Goal: Information Seeking & Learning: Learn about a topic

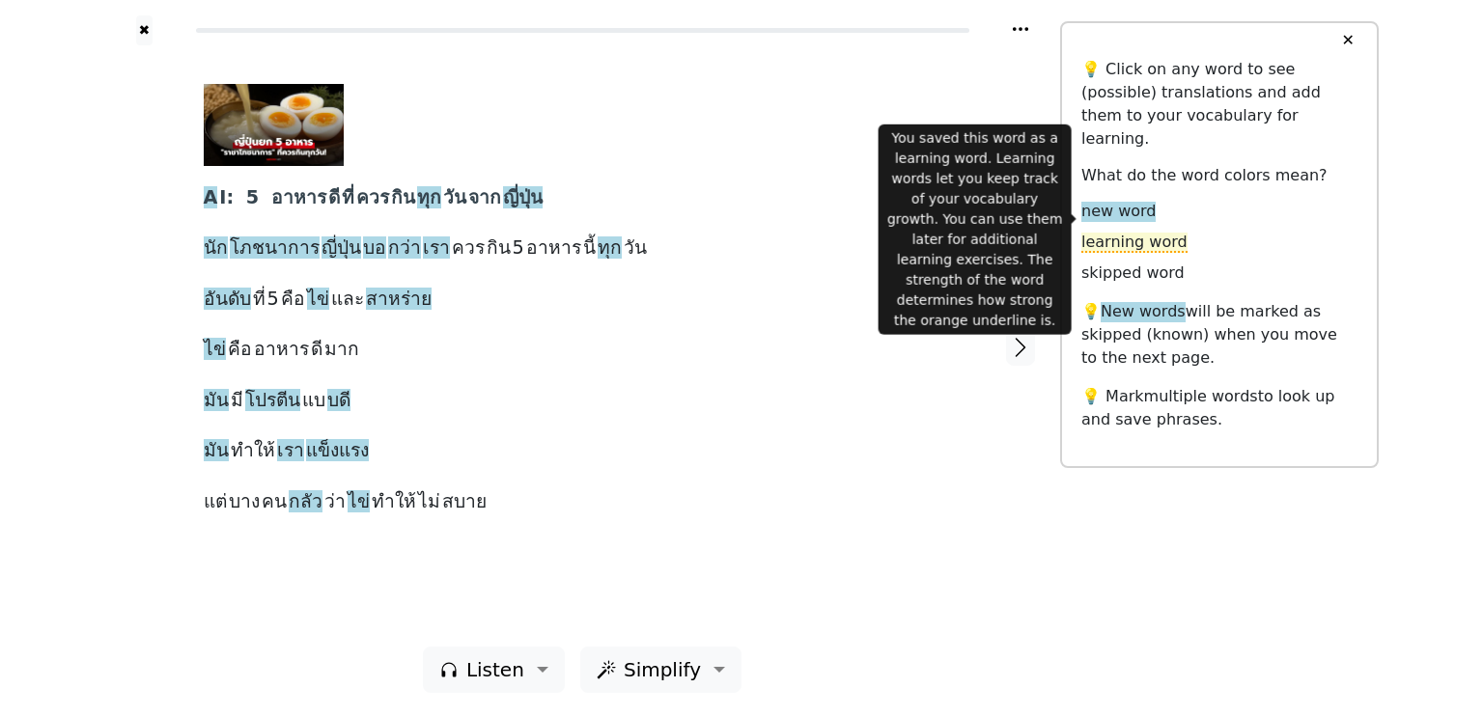
click at [1120, 233] on span "learning word" at bounding box center [1134, 243] width 106 height 20
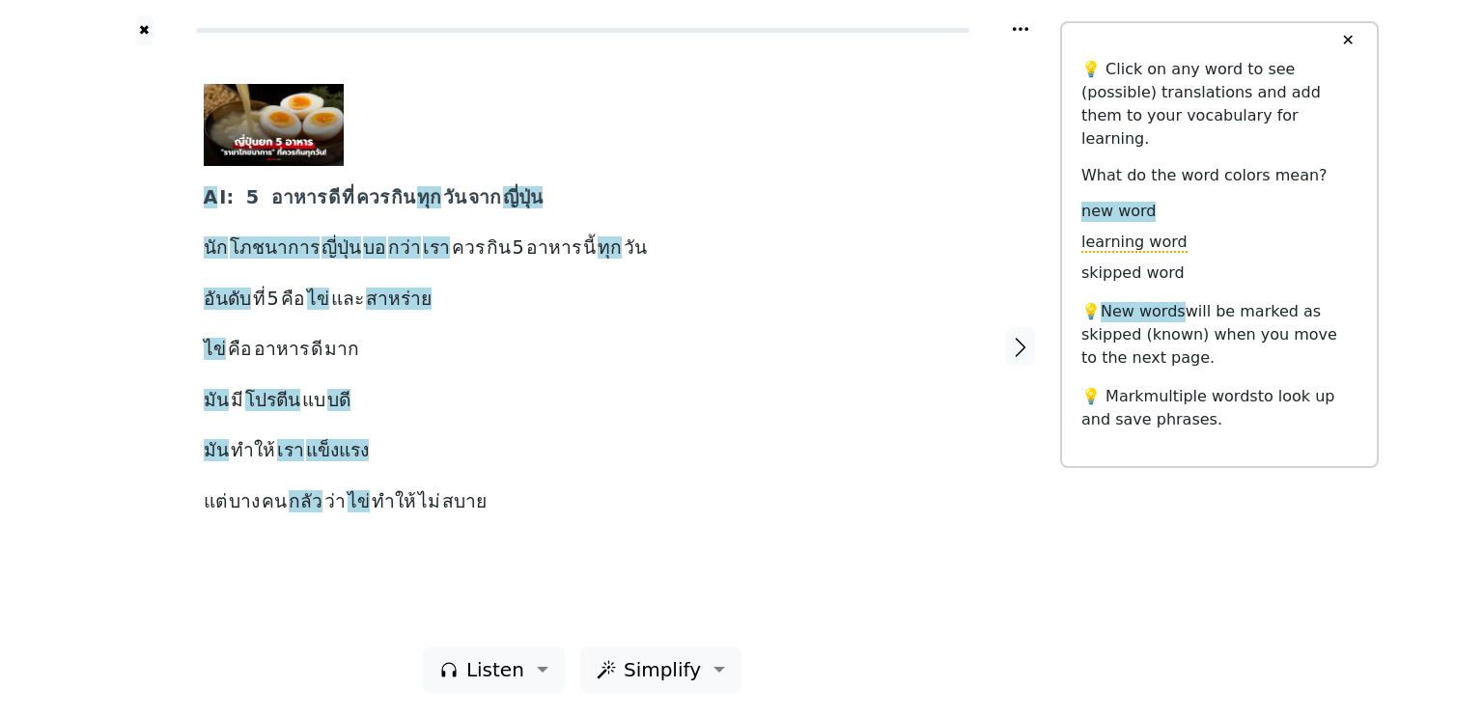
click at [927, 505] on div "A I: 5 อาหาร ดี ที่ ควร กิน ทุก วัน จาก ญี่ปุ่น นัก โภชนาการ ญี่ปุ่น บอ กว่า เร…" at bounding box center [583, 301] width 758 height 435
click at [147, 28] on button "✖" at bounding box center [144, 30] width 16 height 30
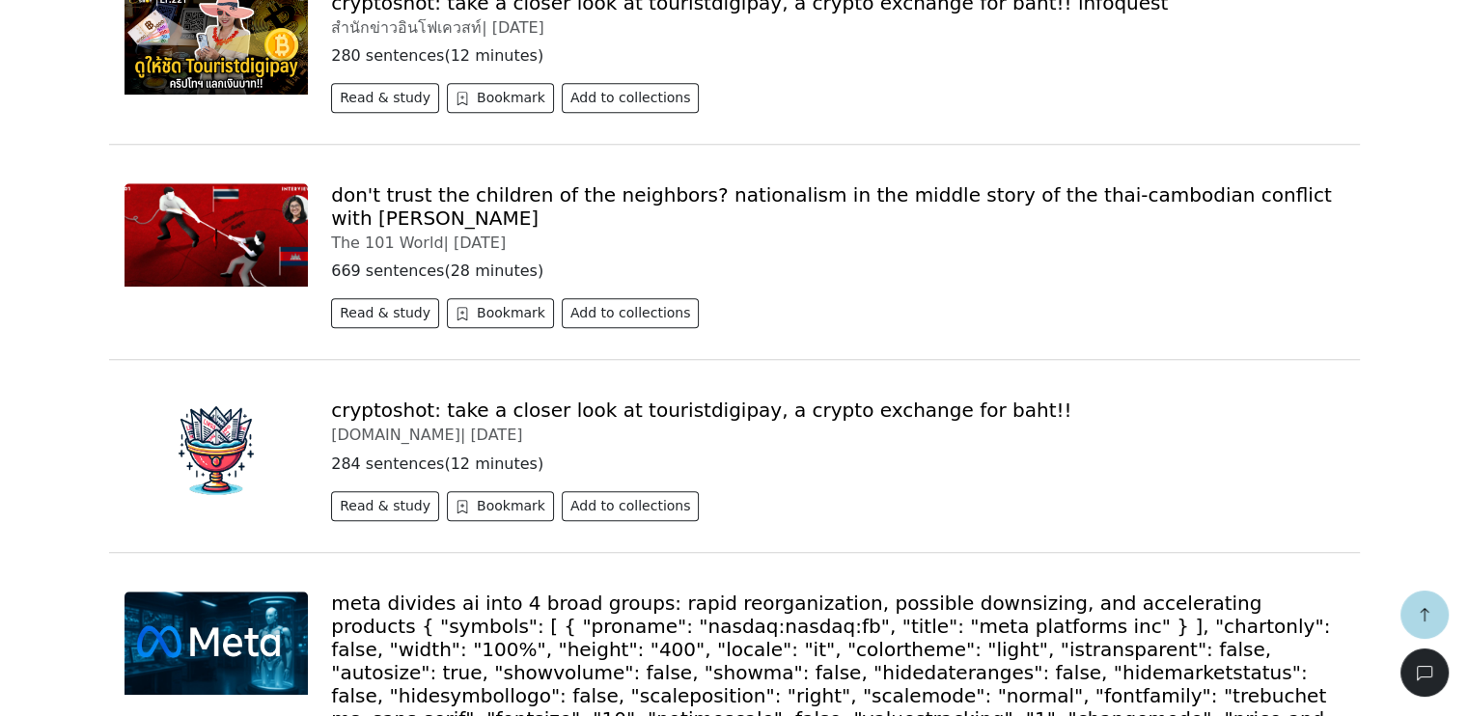
scroll to position [1622, 0]
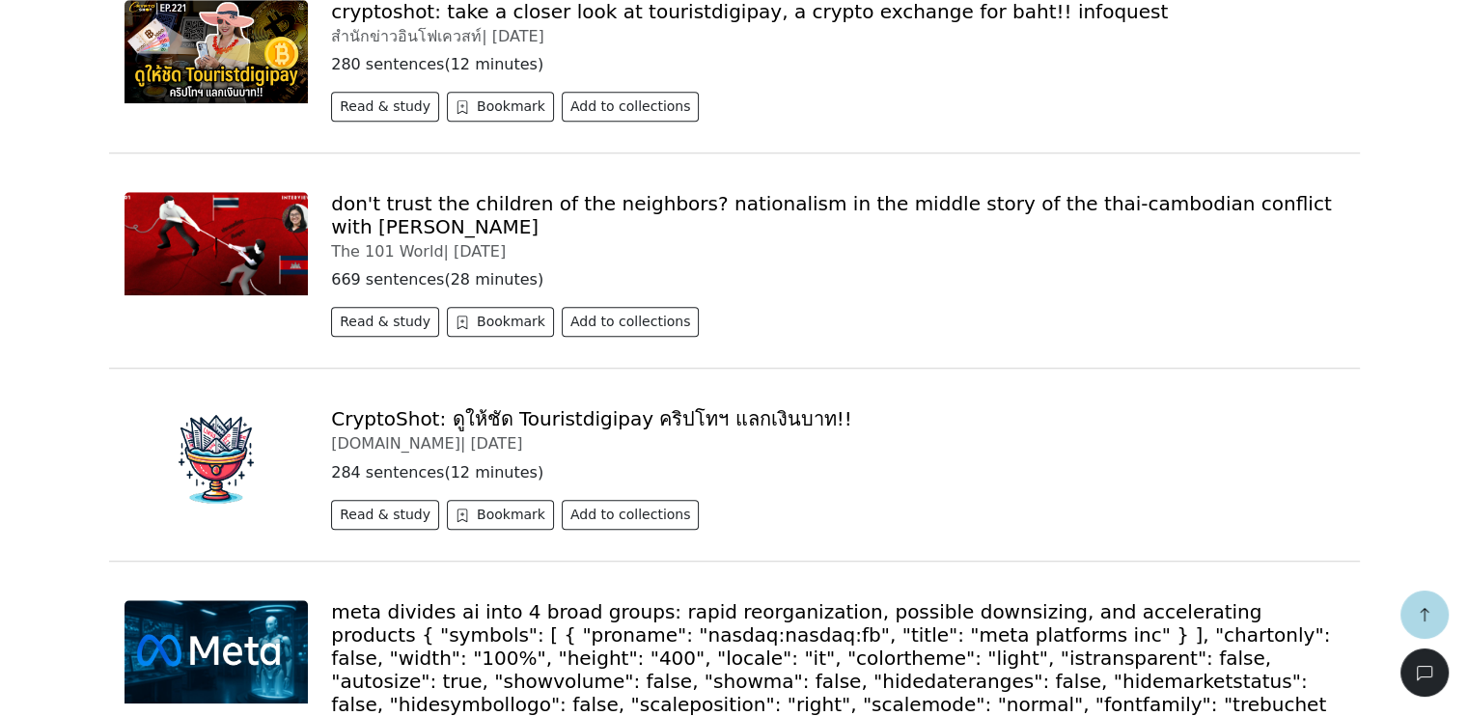
click at [502, 407] on link "CryptoShot: ดูให้ชัด Touristdigipay คริปโทฯ แลกเงินบาท!!" at bounding box center [591, 418] width 521 height 23
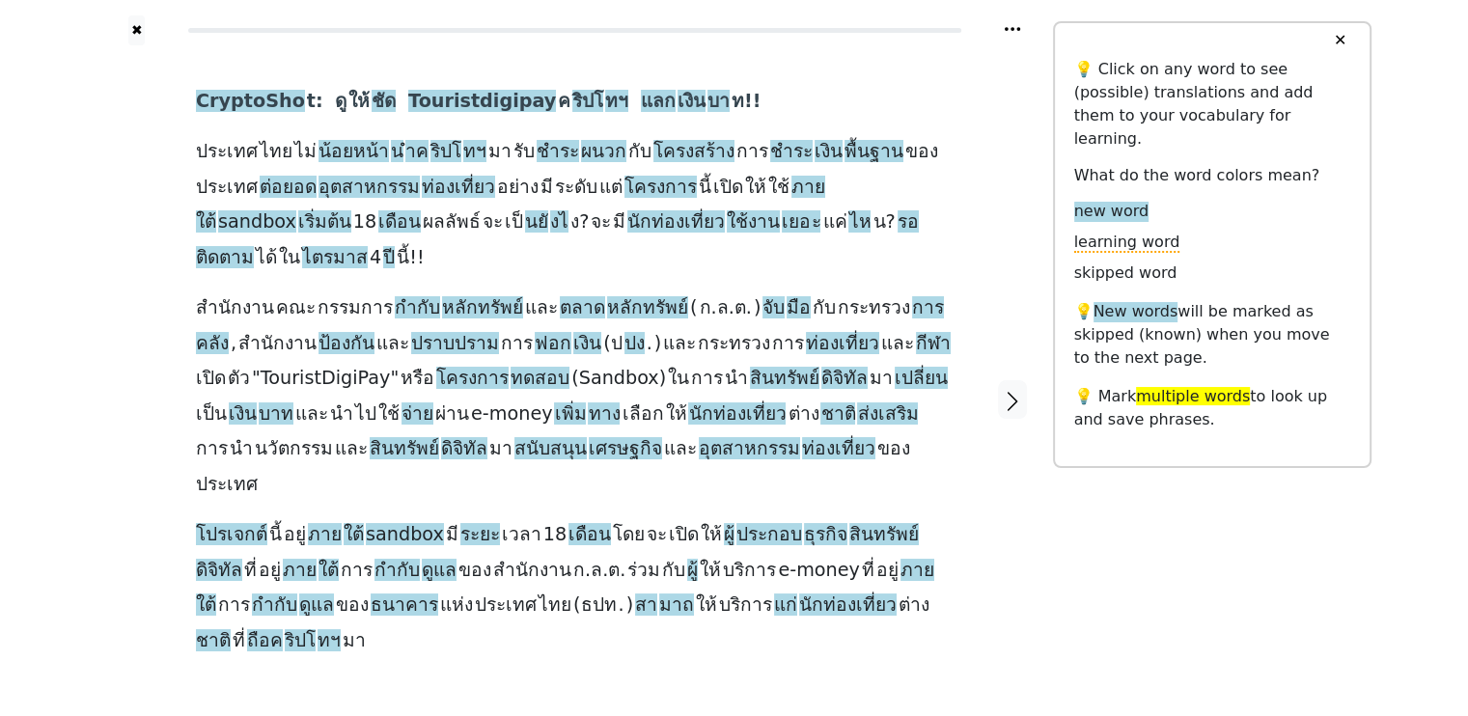
click at [726, 602] on div "CryptoSho t: ดู ให้ ชัด Touristdigipay ค ริปโ ทฯ แลก เงิน บา ท!! ประเทศ ไทย ไม่…" at bounding box center [575, 399] width 796 height 709
click at [372, 99] on span "ชัด" at bounding box center [384, 102] width 24 height 24
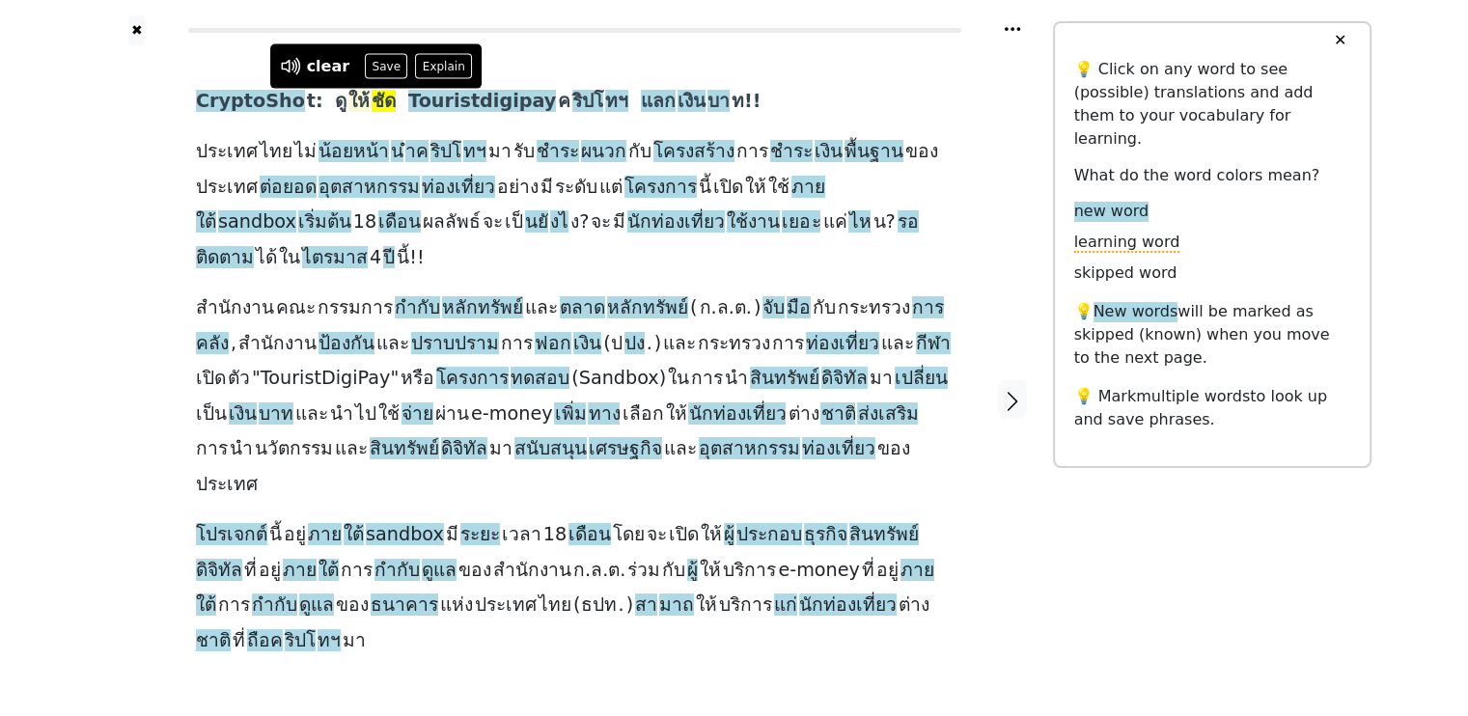
click at [348, 96] on span "ให้" at bounding box center [358, 102] width 21 height 24
click at [372, 99] on span "ชัด" at bounding box center [384, 102] width 24 height 24
click at [433, 99] on span "Touristdigipay" at bounding box center [482, 102] width 148 height 24
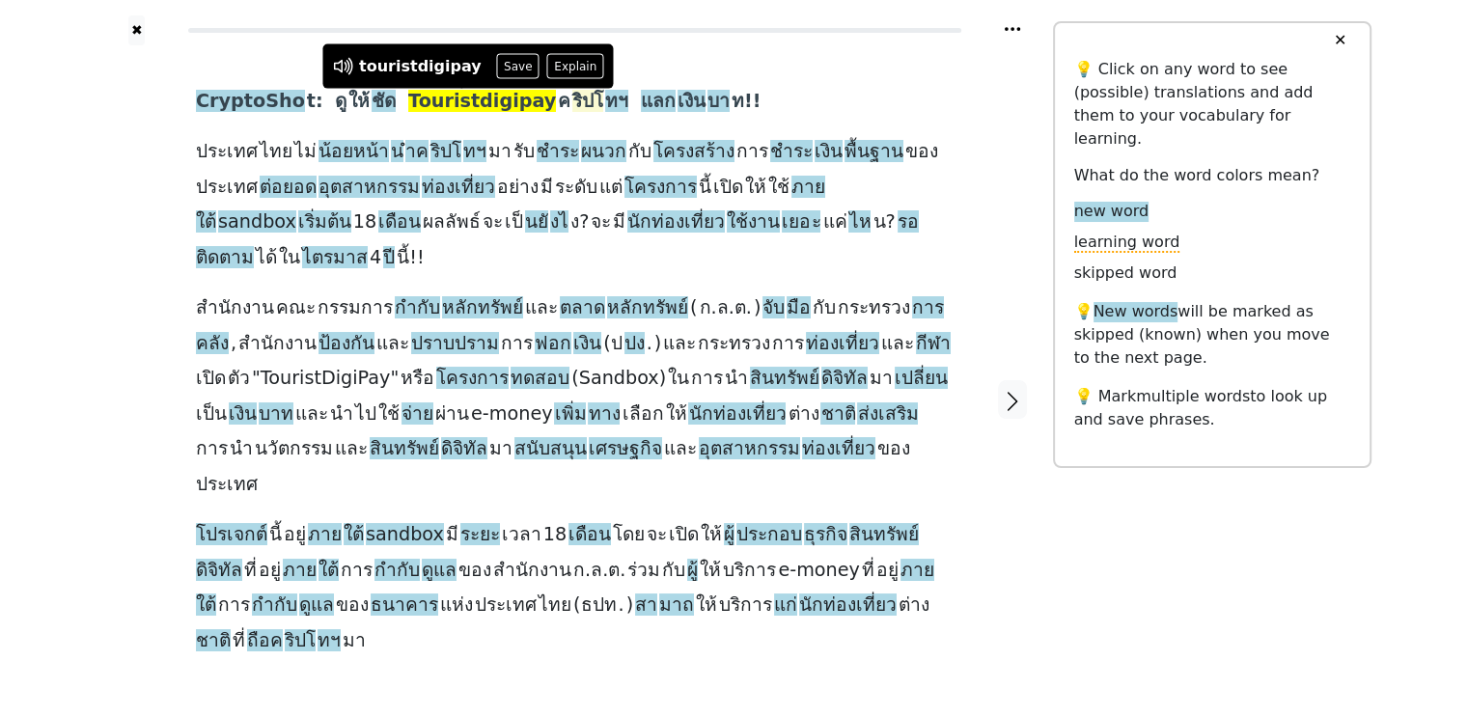
click at [572, 102] on span "ริปโ" at bounding box center [587, 102] width 31 height 24
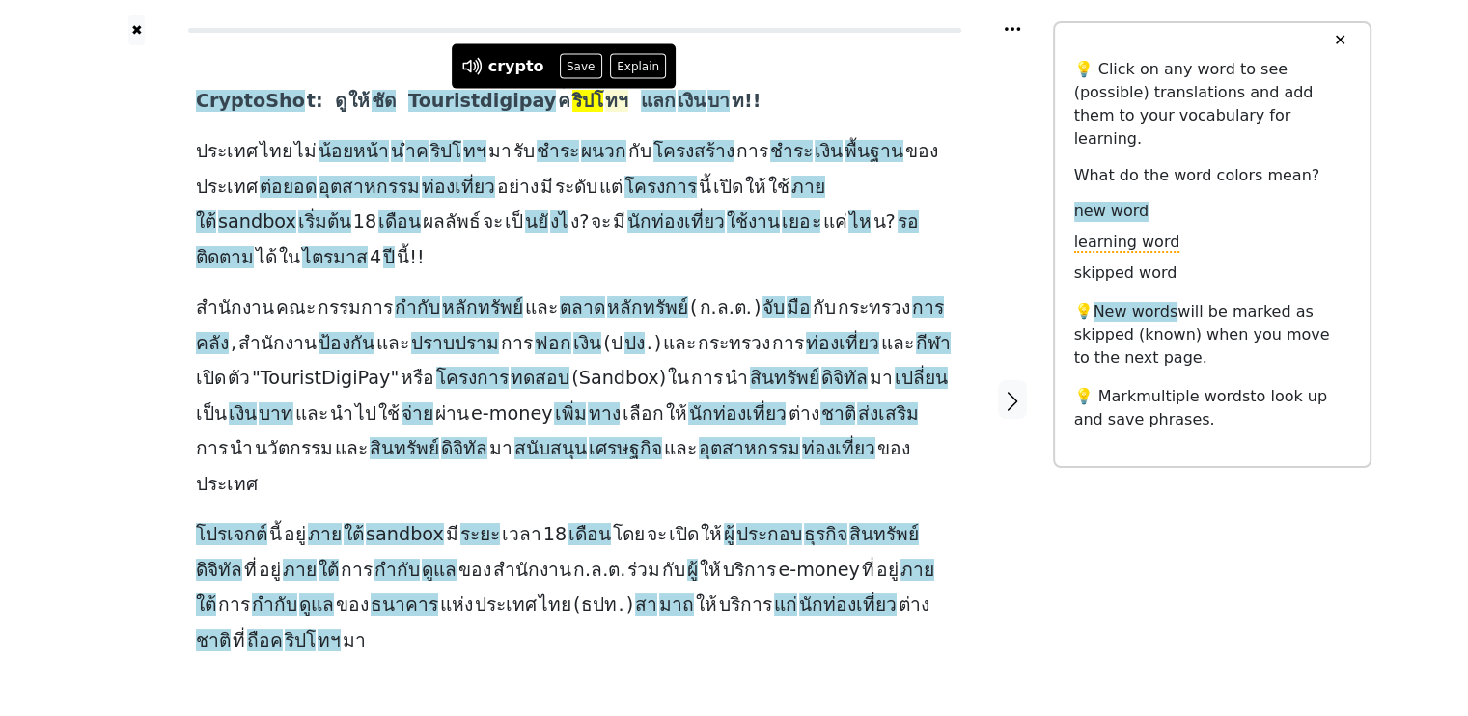
click at [605, 99] on span "ทฯ" at bounding box center [616, 102] width 23 height 24
click at [641, 98] on span "แลก" at bounding box center [658, 102] width 35 height 24
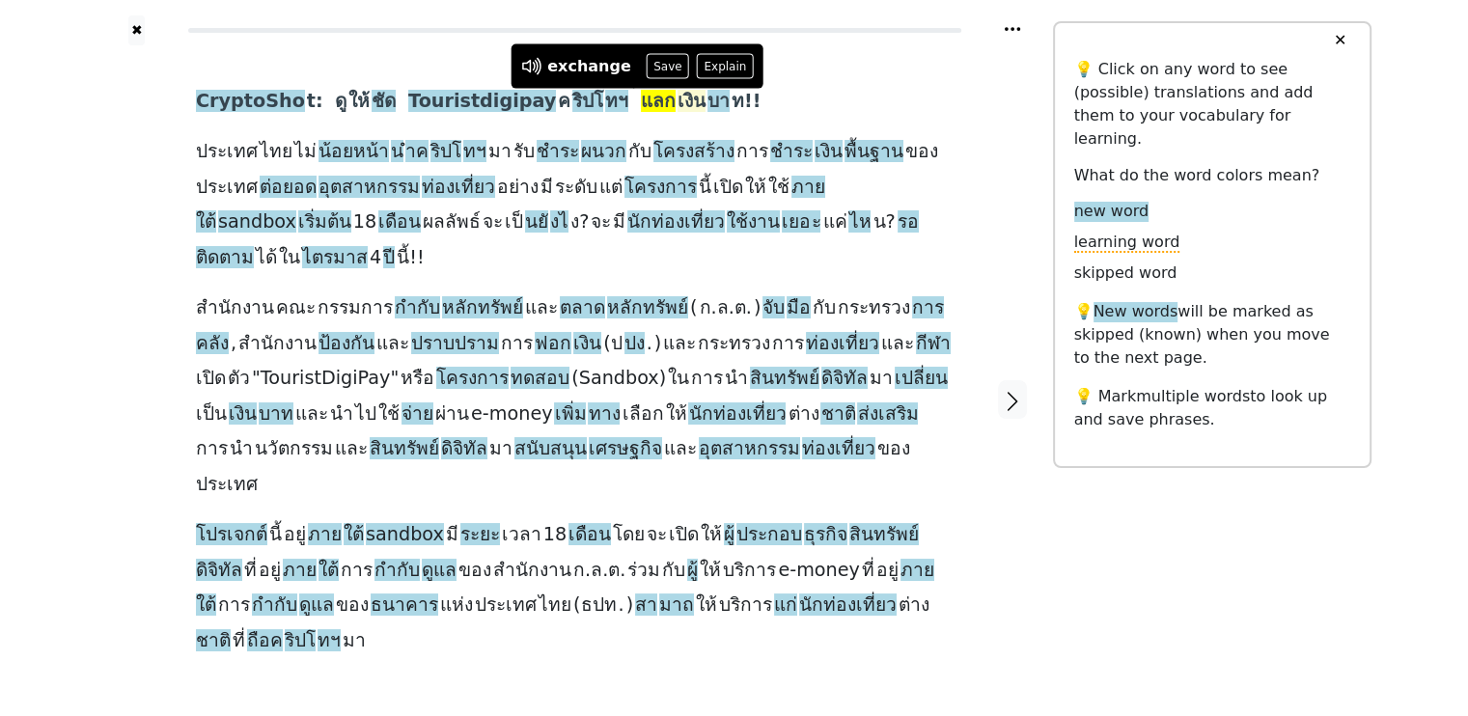
click at [678, 103] on span "เงิน" at bounding box center [692, 102] width 28 height 24
click at [708, 98] on span "บา" at bounding box center [719, 102] width 22 height 24
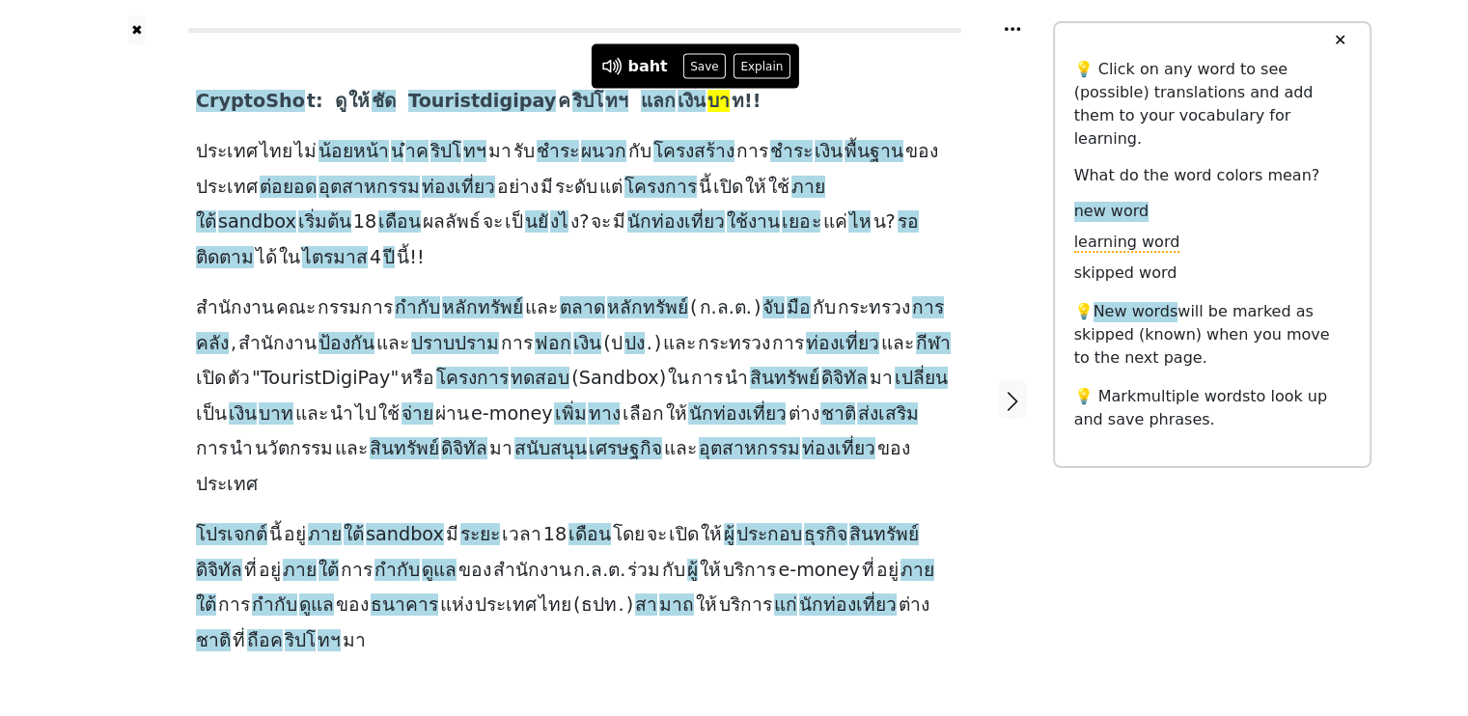
click at [732, 100] on span "ท!!" at bounding box center [747, 102] width 30 height 24
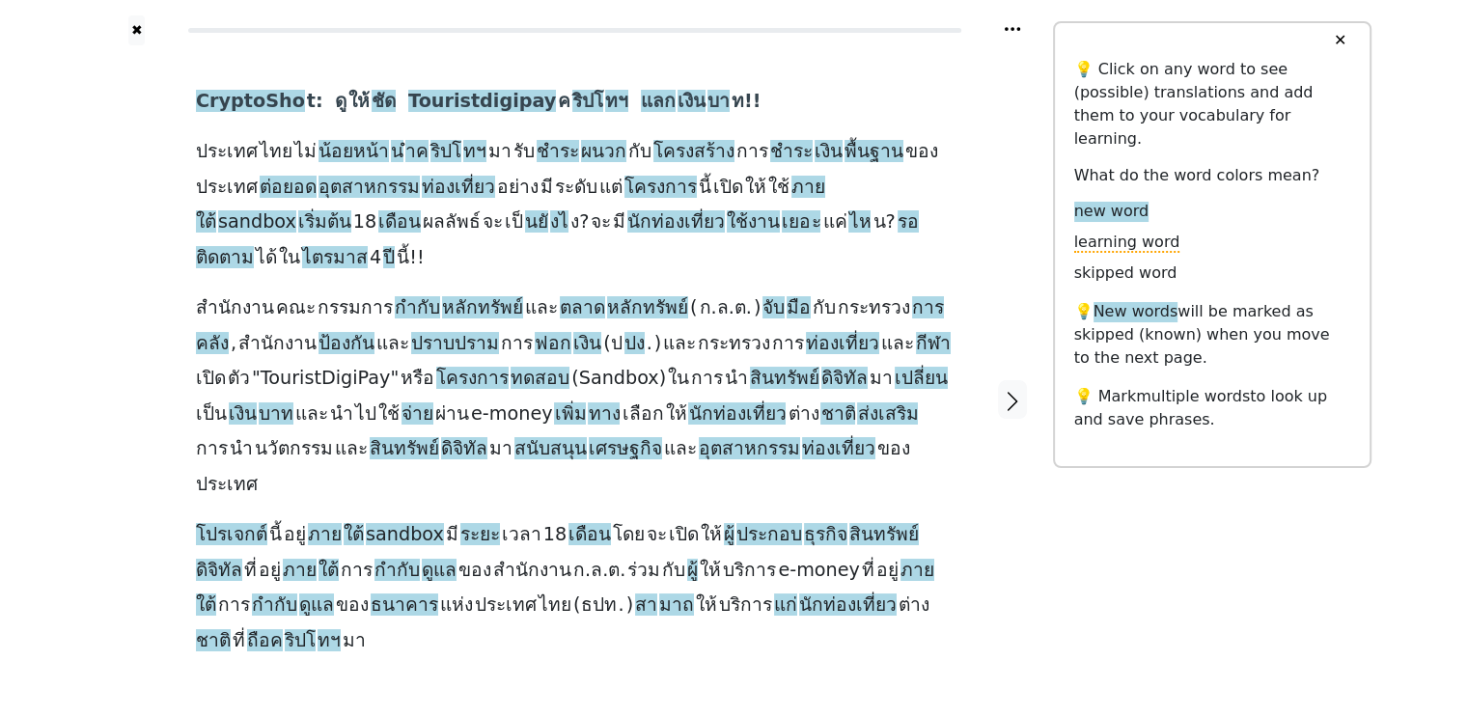
click at [732, 100] on span "ท!!" at bounding box center [747, 102] width 30 height 24
click at [0, 176] on div "✖ CryptoSho t: ดู ให้ ชัด Touristdigipay ค ริปโ ทฯ แลก เงิน บา ท!! ประเทศ ไทย ไ…" at bounding box center [734, 411] width 1468 height 823
click at [130, 30] on button "✖" at bounding box center [136, 30] width 16 height 30
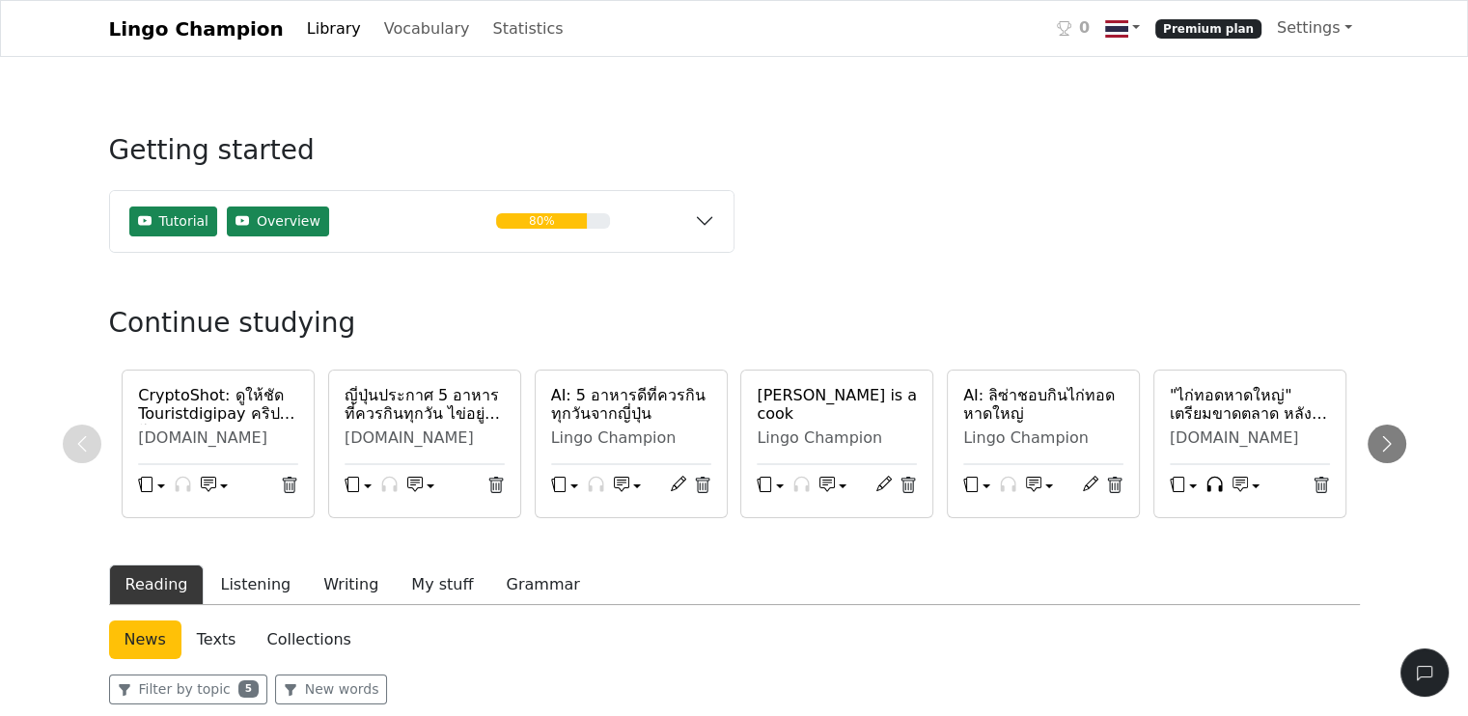
click at [313, 30] on link "Library" at bounding box center [334, 29] width 70 height 39
click at [309, 25] on link "Library" at bounding box center [334, 29] width 70 height 39
click at [386, 30] on link "Vocabulary" at bounding box center [426, 29] width 101 height 39
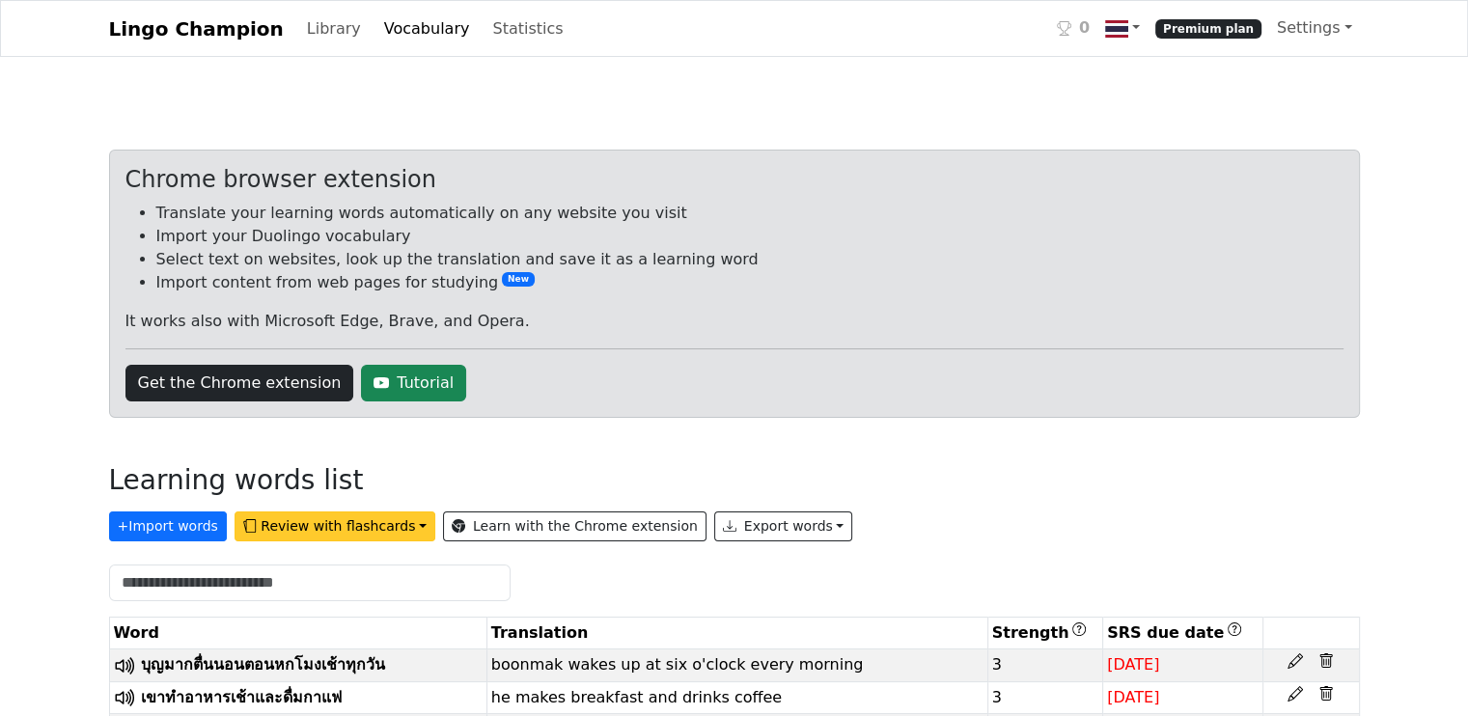
click at [308, 524] on button "Review with flashcards" at bounding box center [335, 527] width 201 height 30
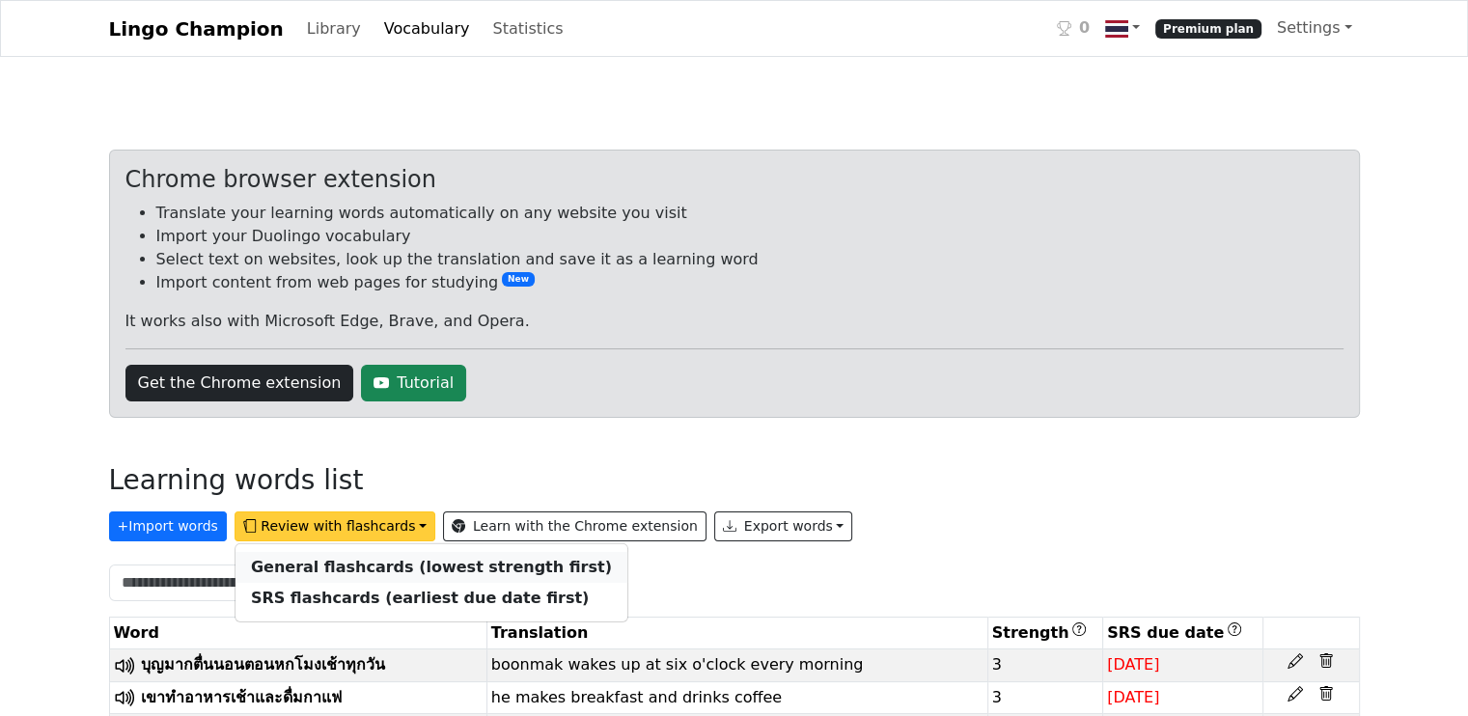
click at [328, 567] on strong "General flashcards (lowest strength first)" at bounding box center [431, 567] width 361 height 18
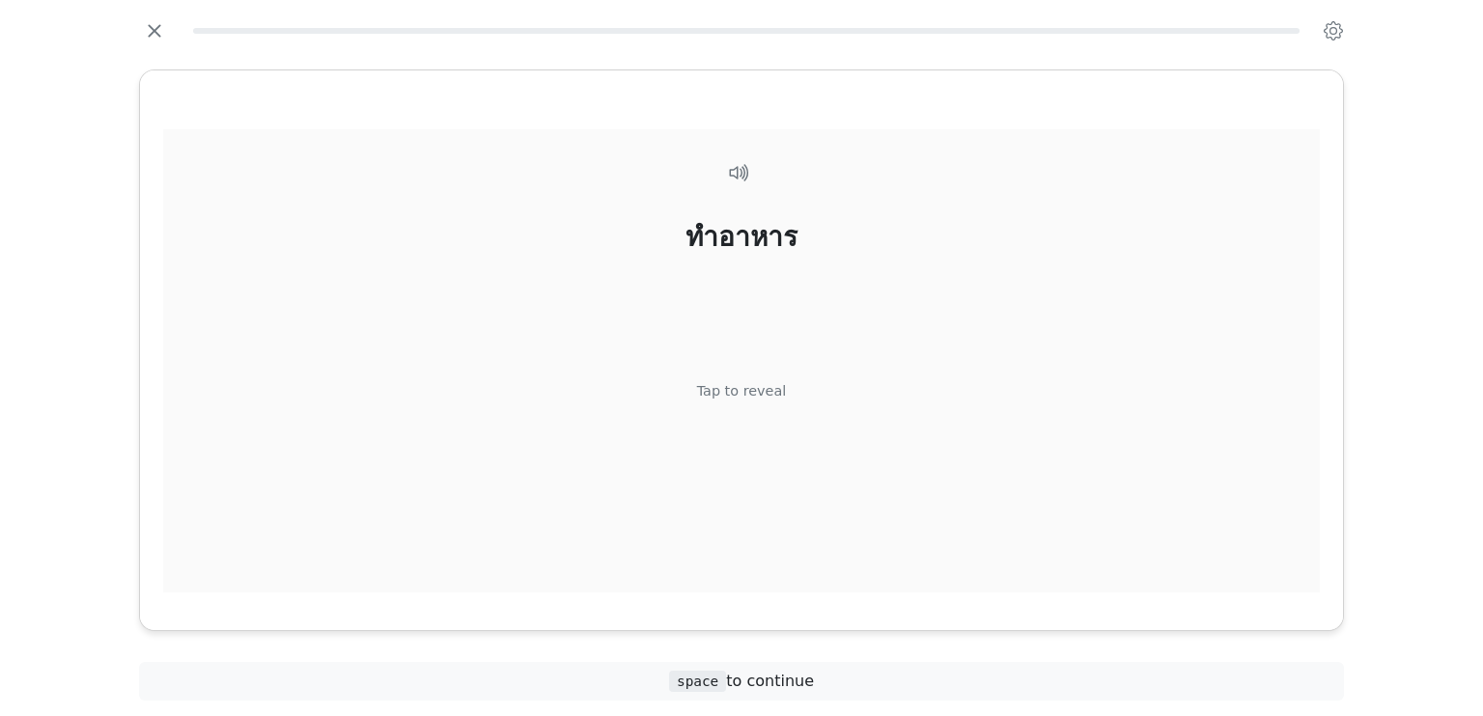
click at [741, 227] on div "ทำอาหาร" at bounding box center [741, 237] width 112 height 41
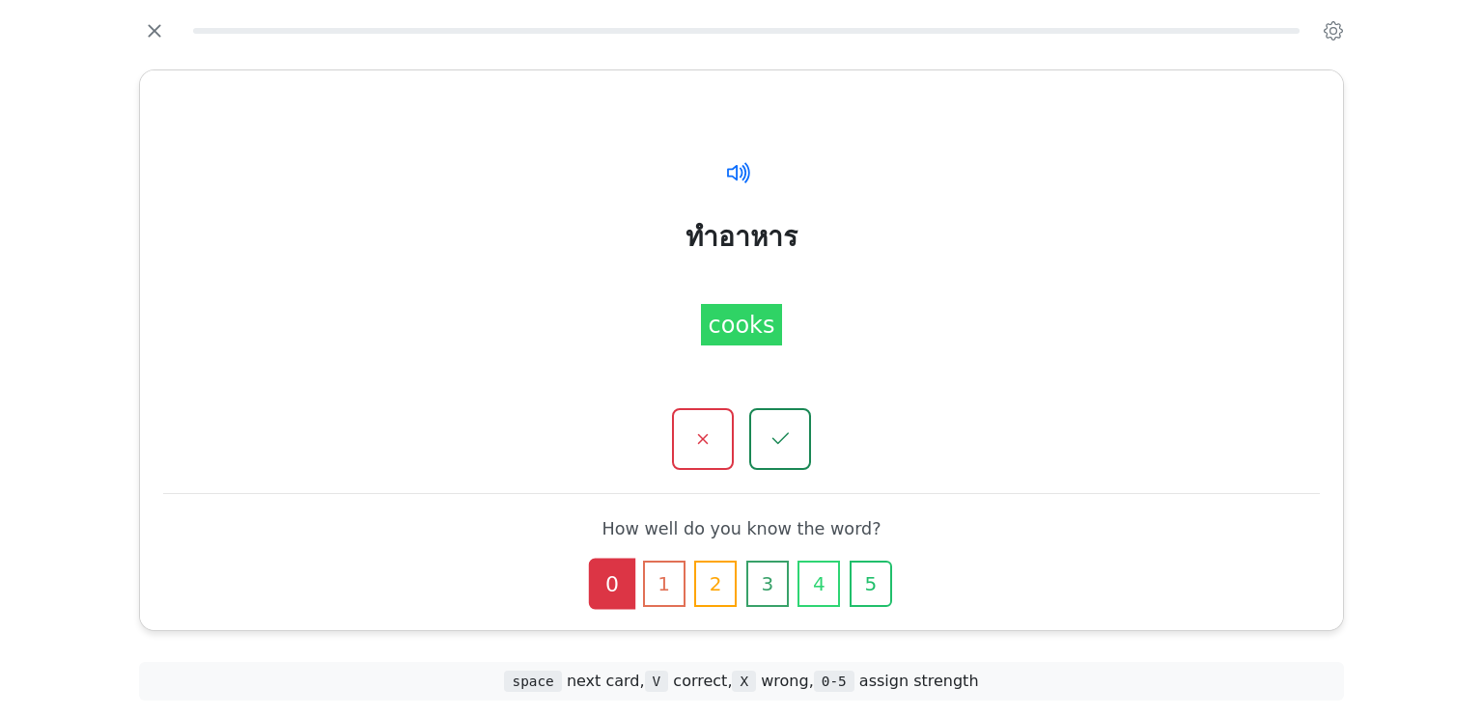
click at [736, 173] on icon at bounding box center [734, 171] width 15 height 15
click at [726, 241] on div "ทำอาหาร" at bounding box center [741, 237] width 112 height 41
click at [765, 578] on button "3" at bounding box center [767, 582] width 42 height 46
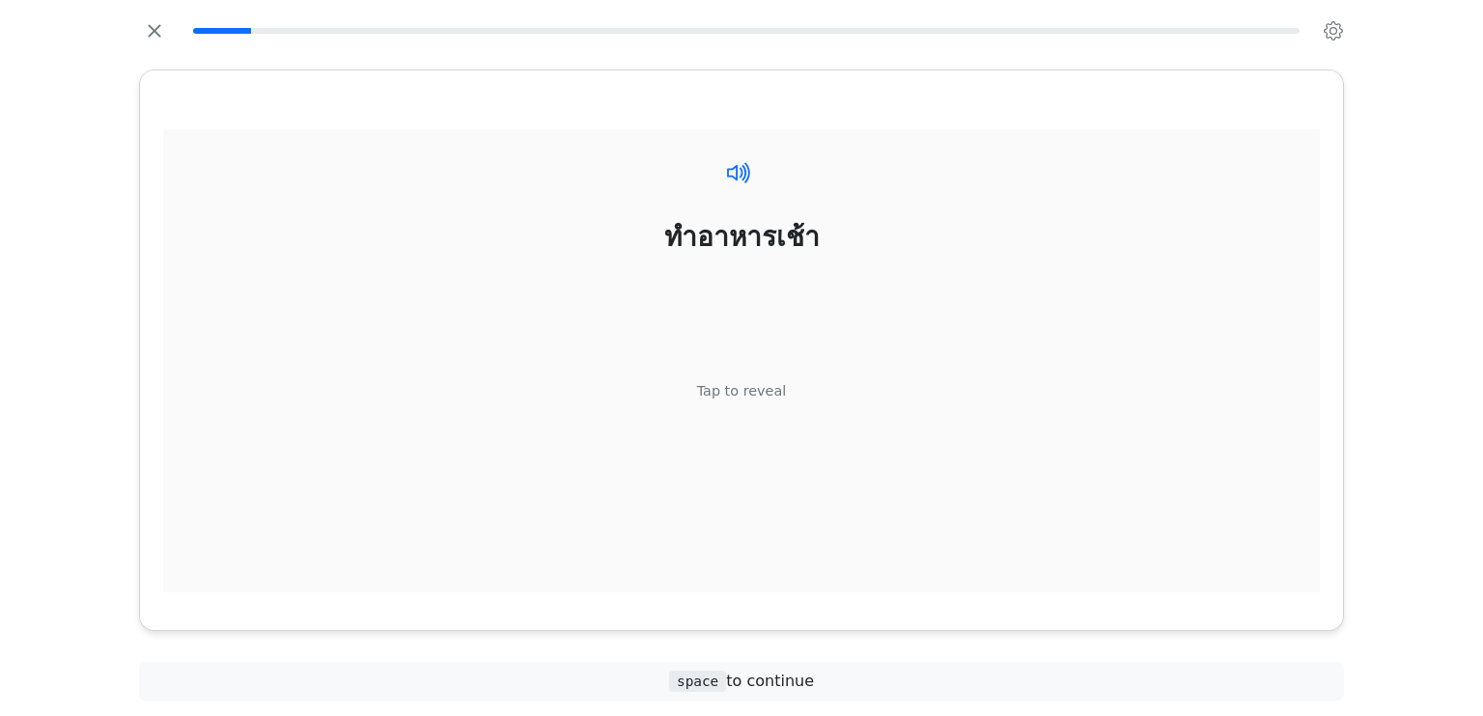
click at [734, 170] on icon at bounding box center [739, 172] width 28 height 28
click at [741, 237] on div "ทำอาหารเช้า" at bounding box center [741, 237] width 155 height 41
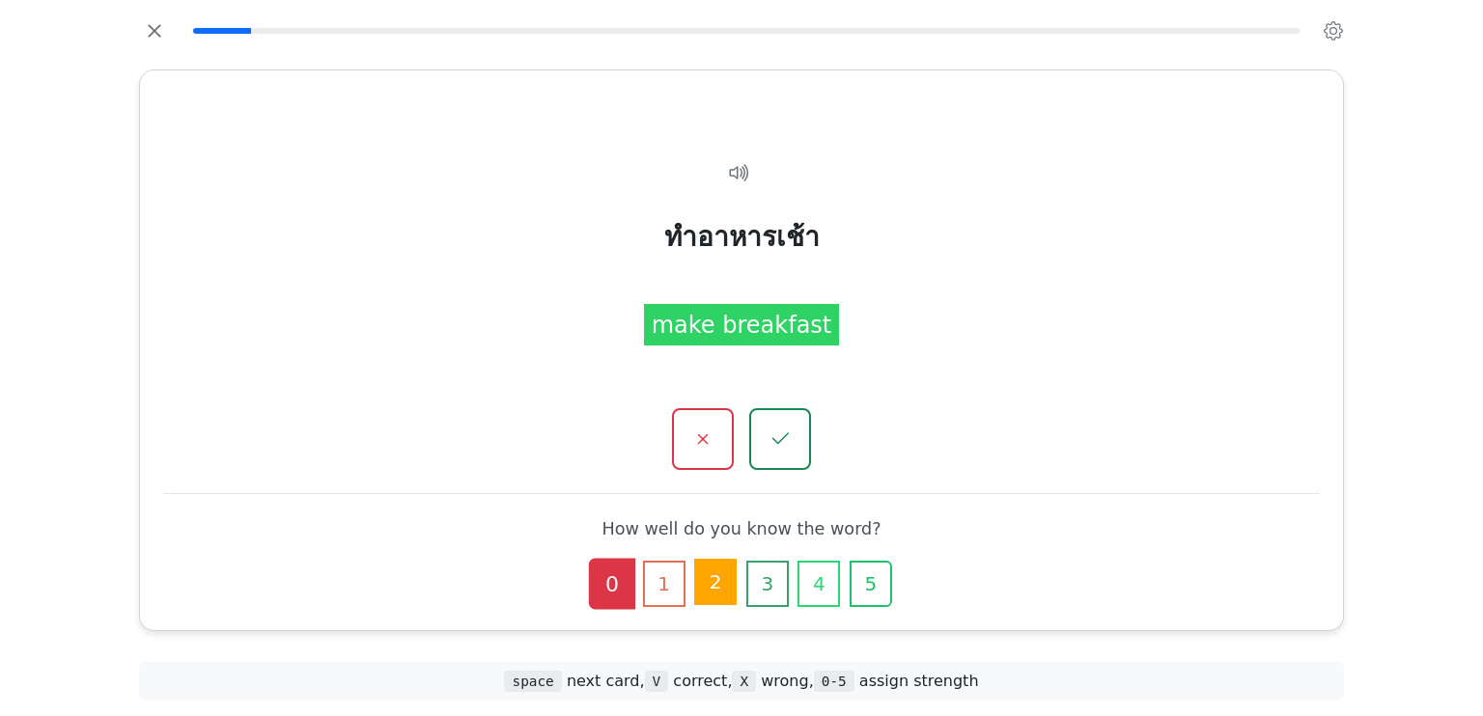
click at [713, 575] on button "2" at bounding box center [715, 582] width 42 height 46
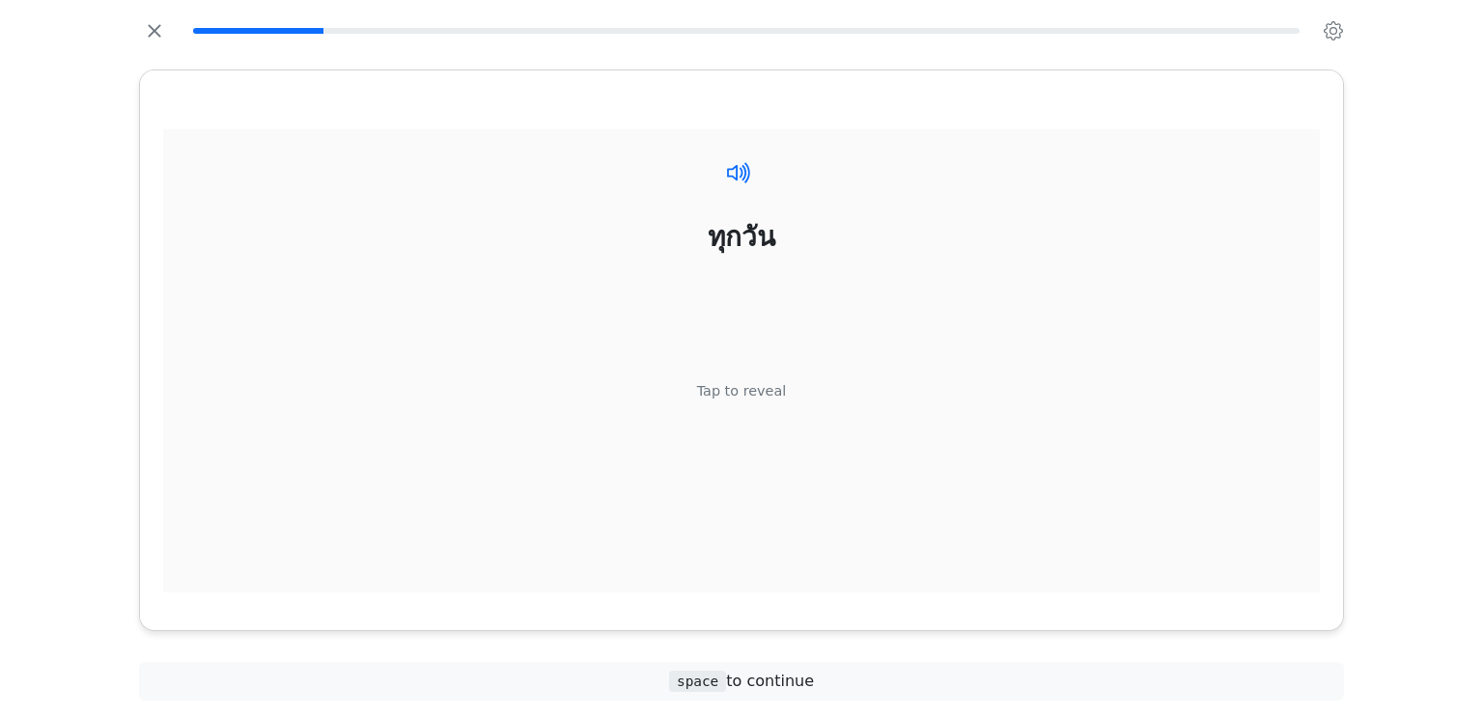
click at [741, 169] on icon at bounding box center [739, 172] width 28 height 28
click at [726, 231] on div "ทุกวัน" at bounding box center [742, 237] width 68 height 41
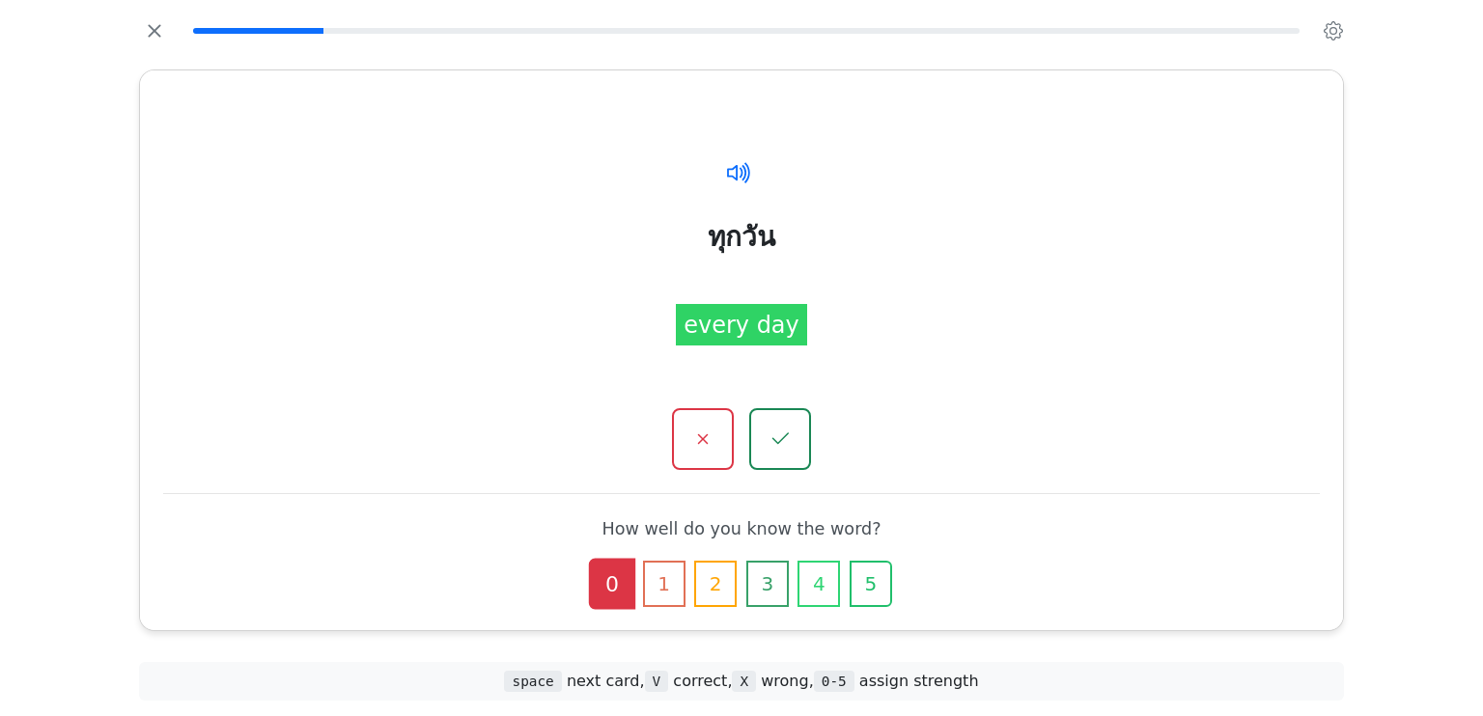
click at [739, 175] on icon at bounding box center [739, 172] width 28 height 28
click at [782, 434] on icon "button" at bounding box center [779, 440] width 24 height 24
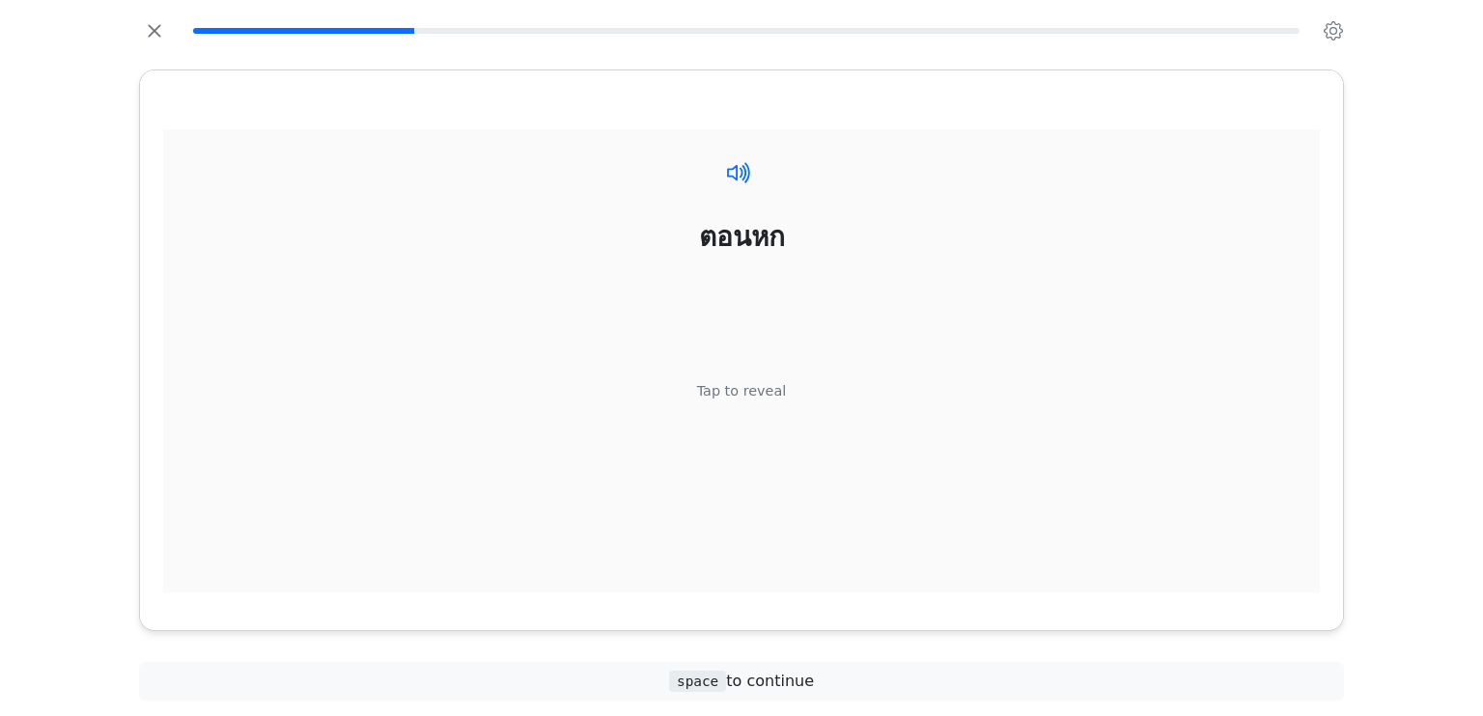
click at [736, 172] on icon at bounding box center [734, 171] width 15 height 15
click at [738, 170] on icon at bounding box center [739, 172] width 28 height 28
click at [731, 236] on div "ตอนหก" at bounding box center [742, 237] width 86 height 41
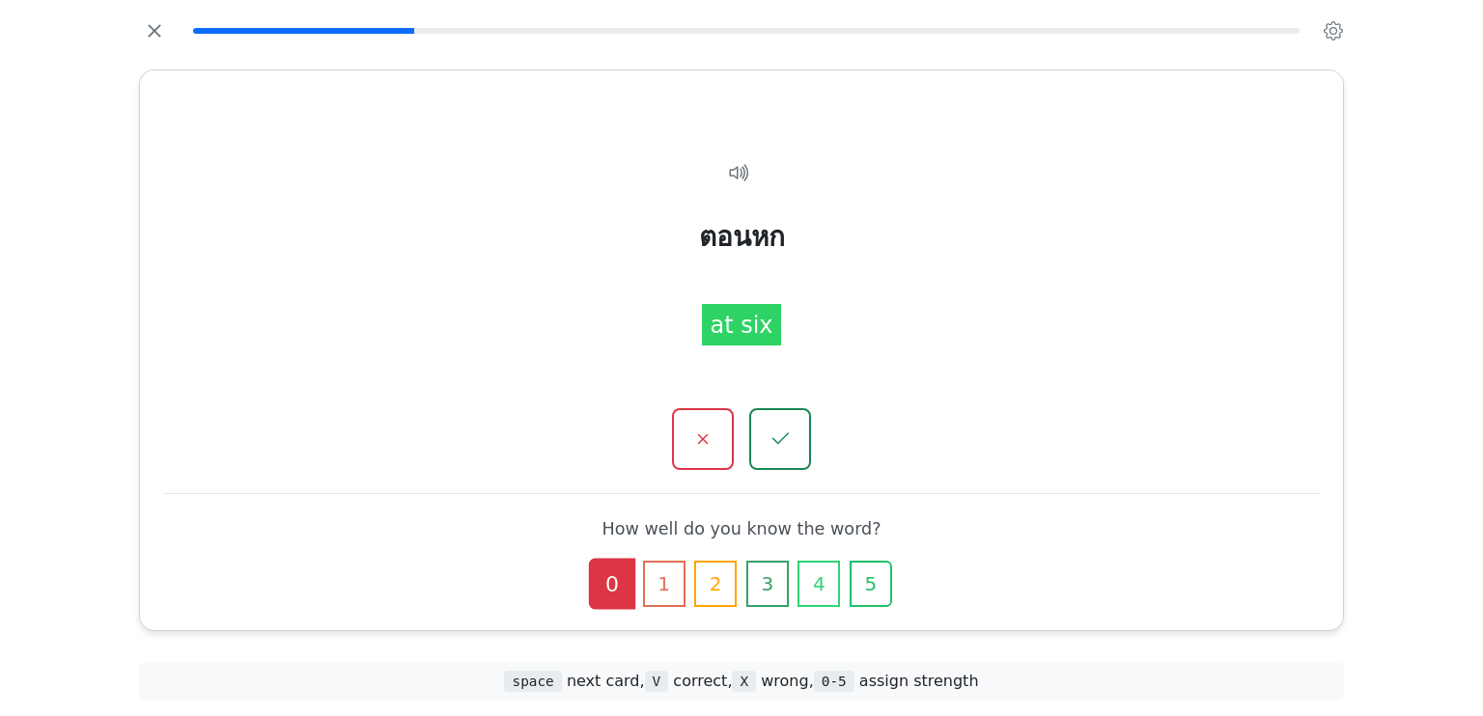
click at [984, 99] on div "ตอนหก Tap to reveal ตอนหก at six How well do you know the word? 0 1 2 3 4 5" at bounding box center [741, 350] width 1203 height 560
